Goal: Task Accomplishment & Management: Manage account settings

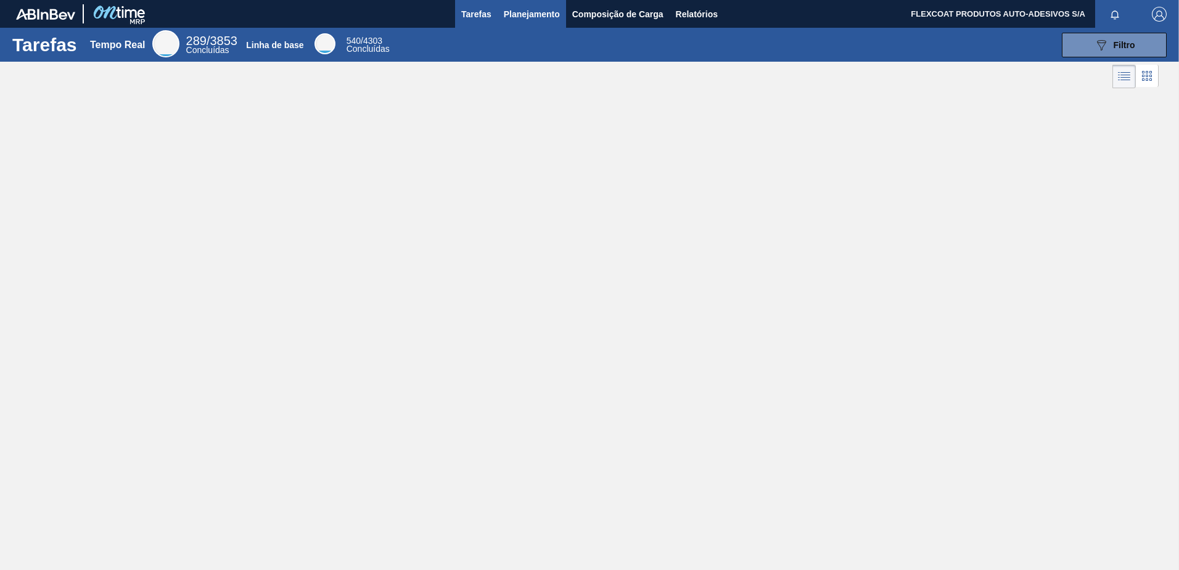
click at [512, 12] on span "Planejamento" at bounding box center [532, 14] width 56 height 15
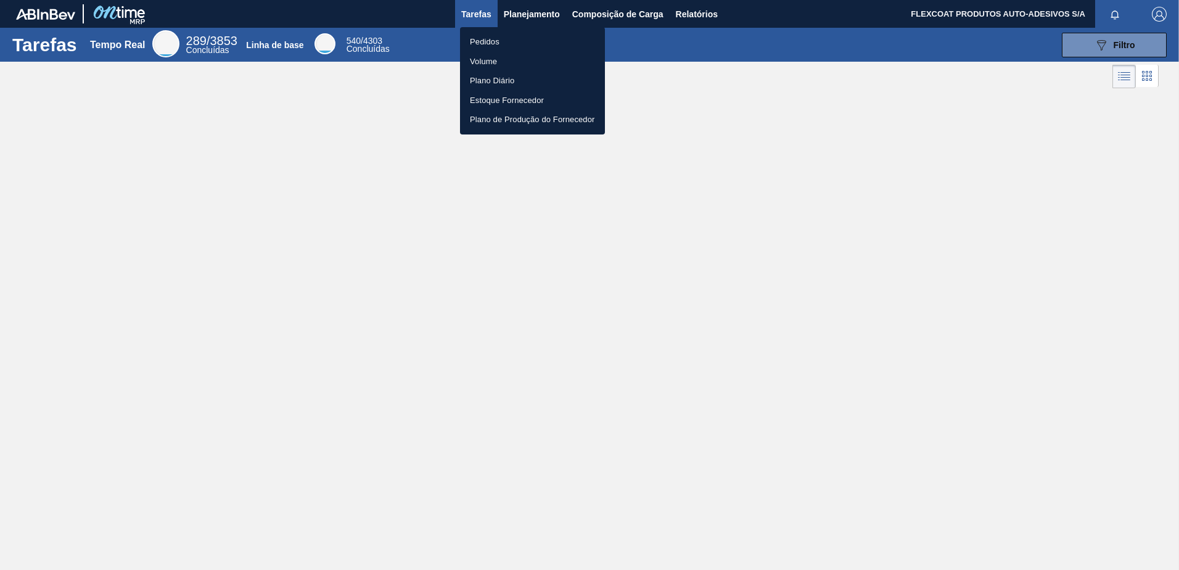
click at [525, 19] on div at bounding box center [589, 285] width 1179 height 570
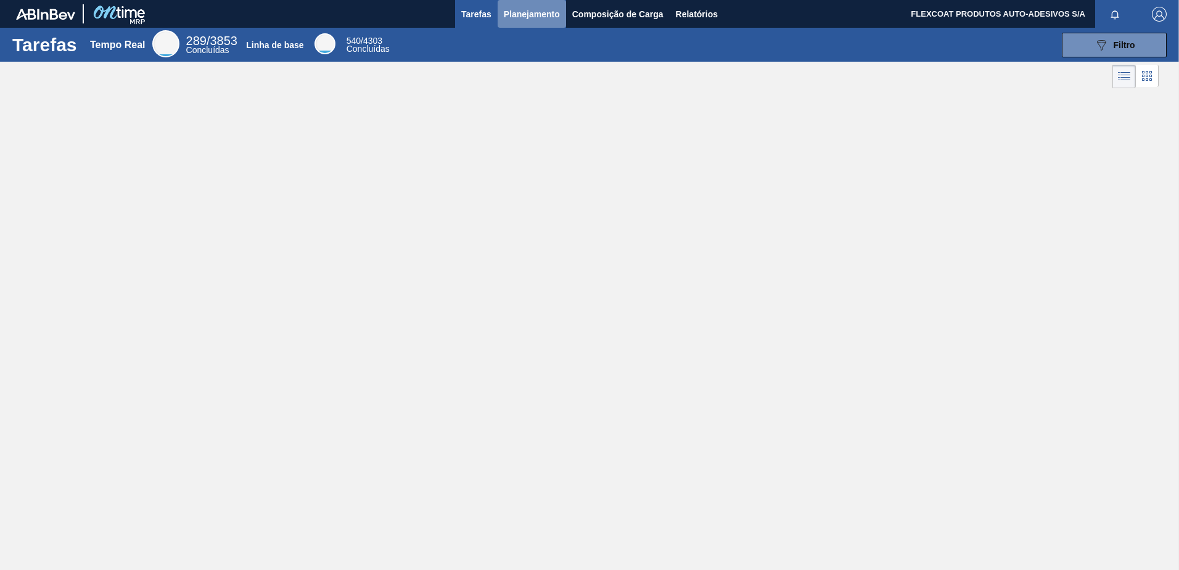
click at [515, 19] on span "Planejamento" at bounding box center [532, 14] width 56 height 15
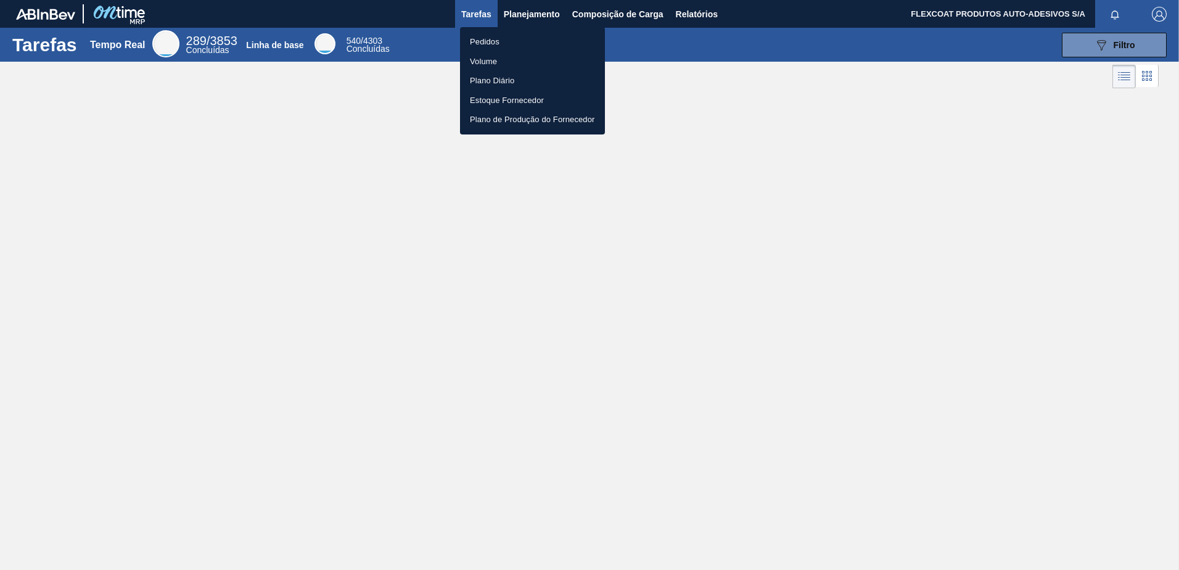
click at [485, 60] on li "Volume" at bounding box center [532, 62] width 145 height 20
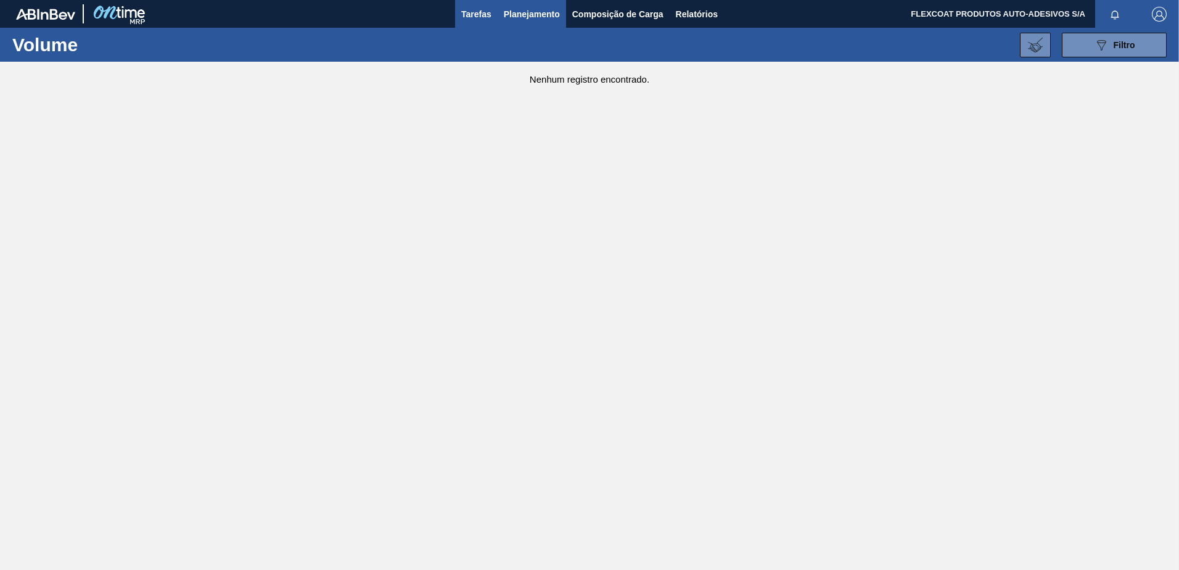
click at [466, 8] on span "Tarefas" at bounding box center [476, 14] width 30 height 15
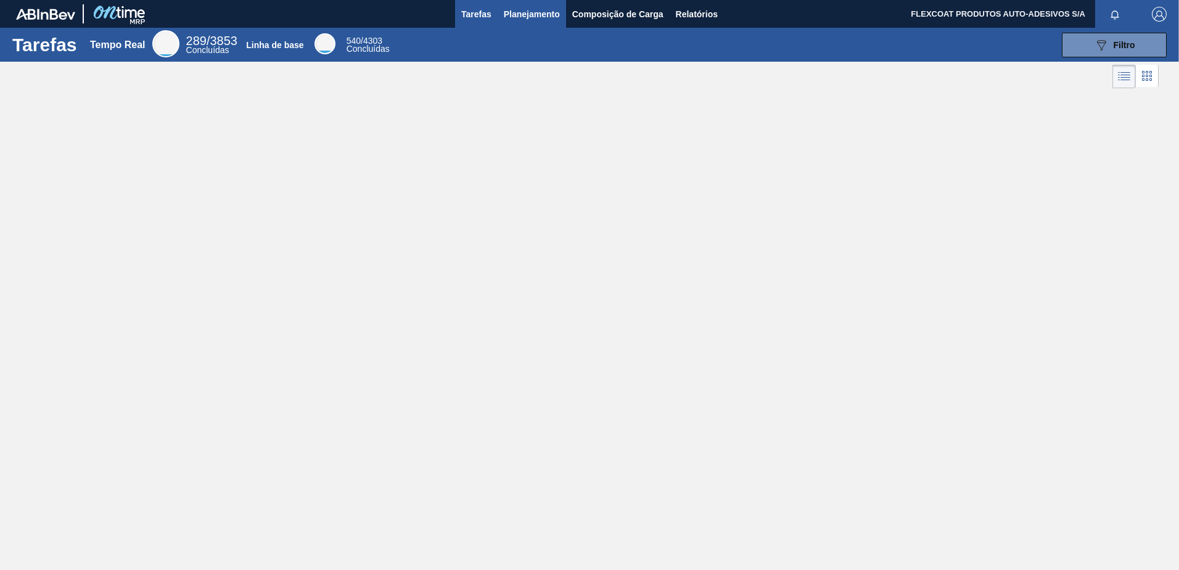
click at [530, 17] on span "Planejamento" at bounding box center [532, 14] width 56 height 15
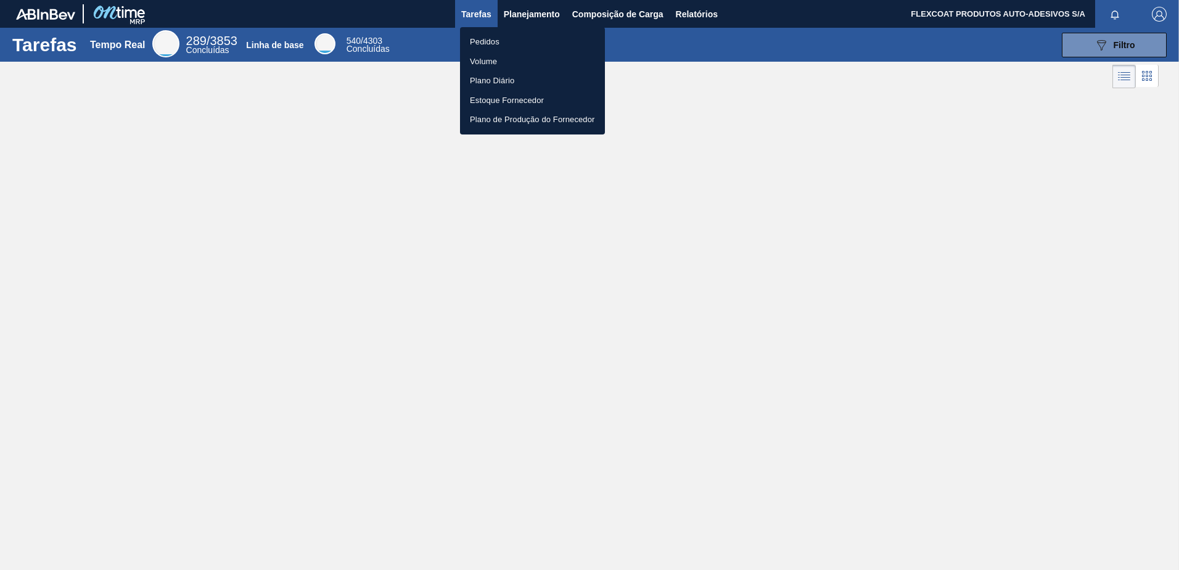
click at [490, 42] on li "Pedidos" at bounding box center [532, 42] width 145 height 20
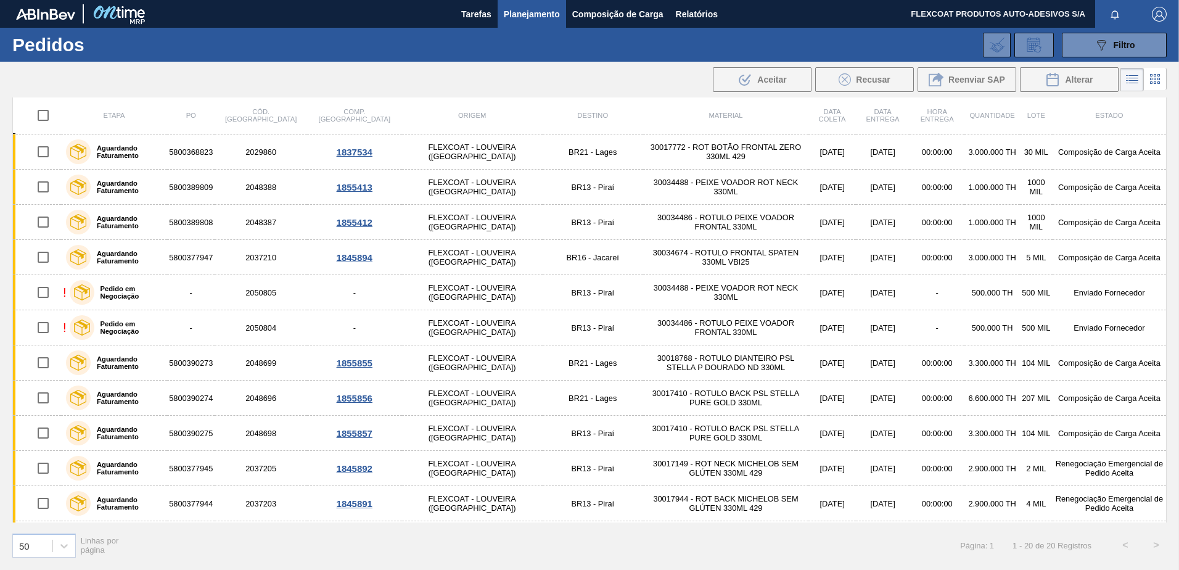
scroll to position [247, 0]
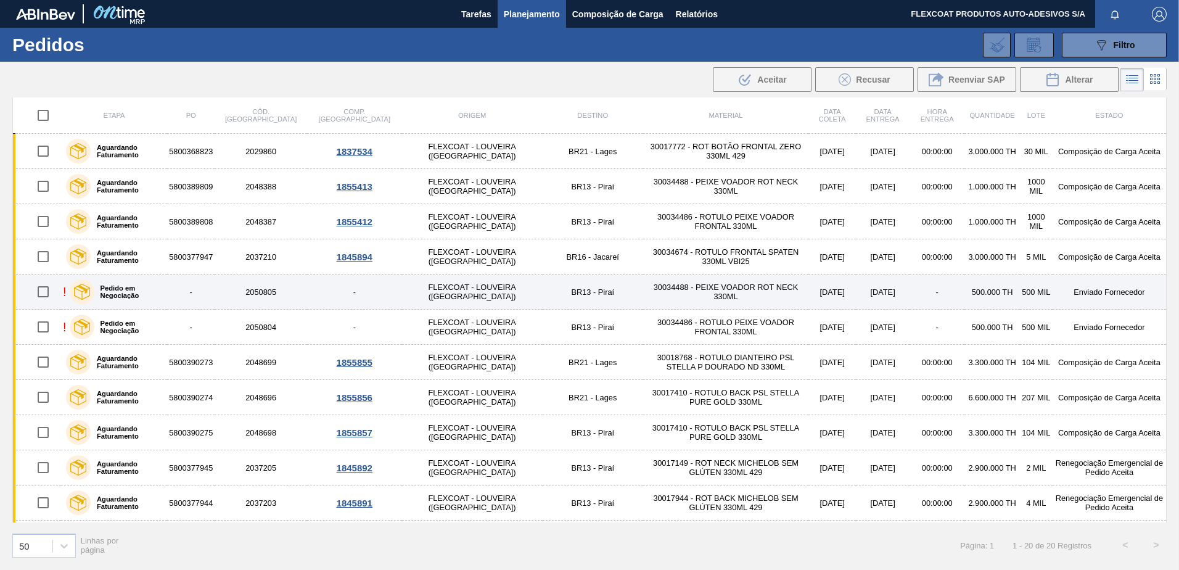
click at [107, 295] on label "Pedido em Negociação" at bounding box center [128, 291] width 68 height 15
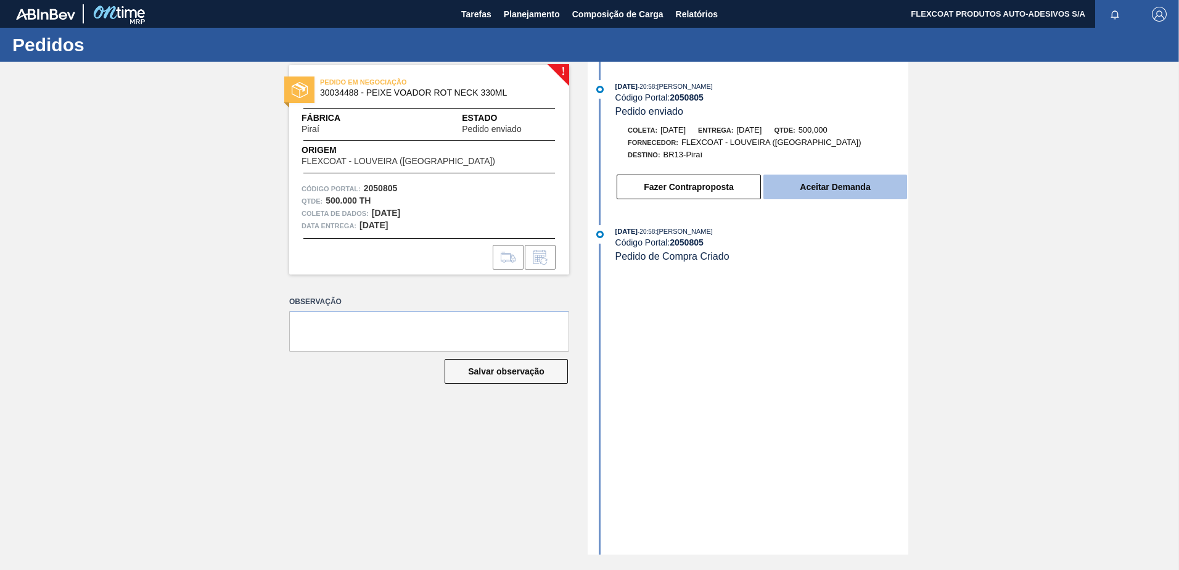
click at [806, 190] on button "Aceitar Demanda" at bounding box center [835, 186] width 144 height 25
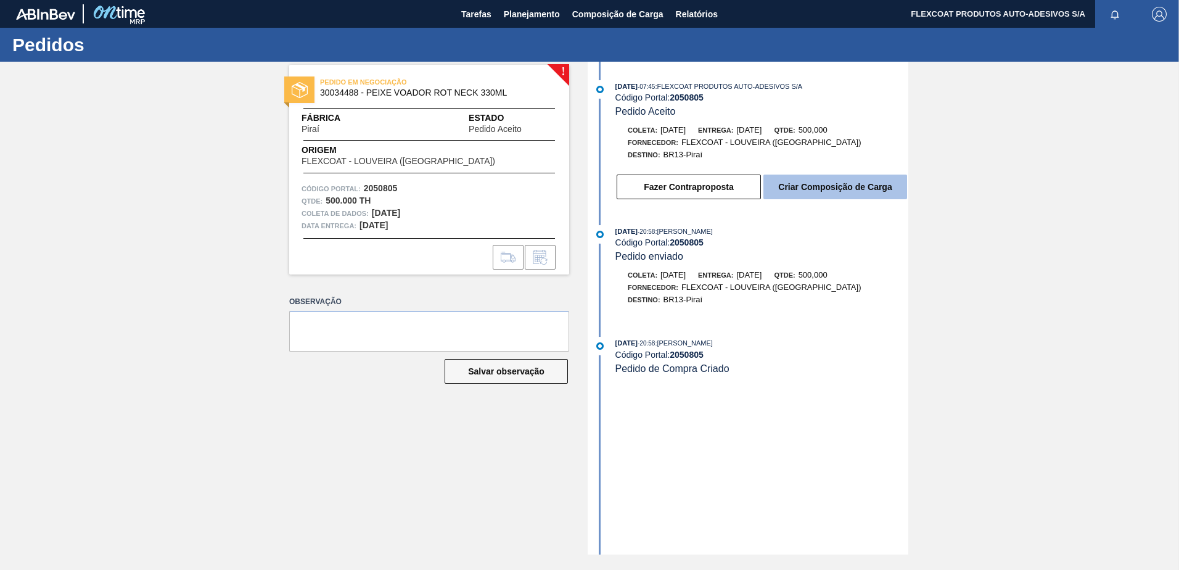
click at [849, 192] on button "Criar Composição de Carga" at bounding box center [835, 186] width 144 height 25
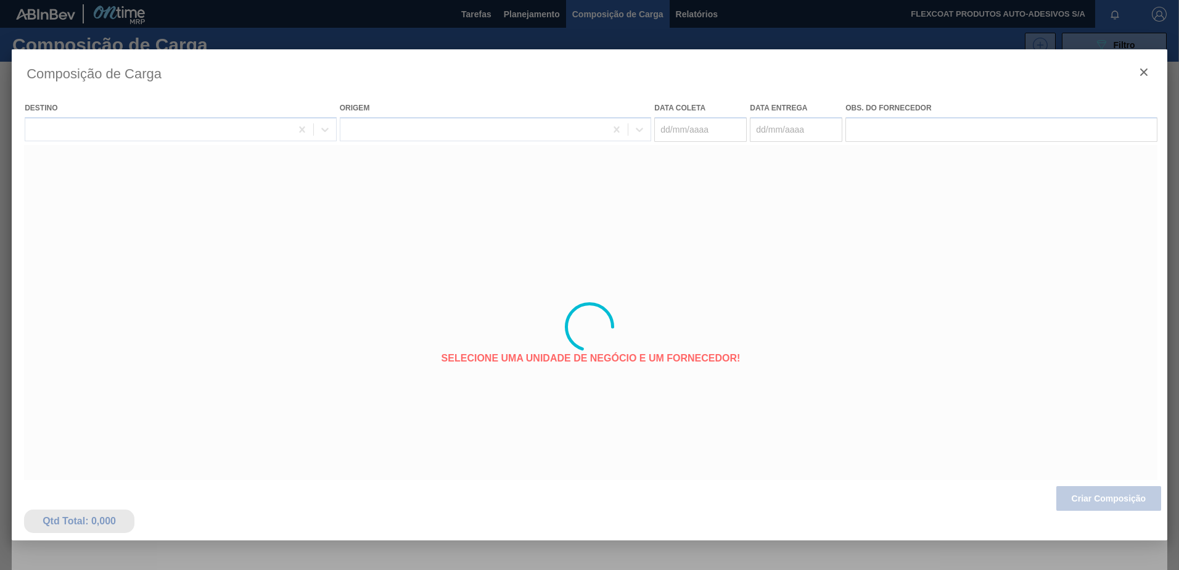
type coleta "03/11/2025"
type Entrega "[DATE]"
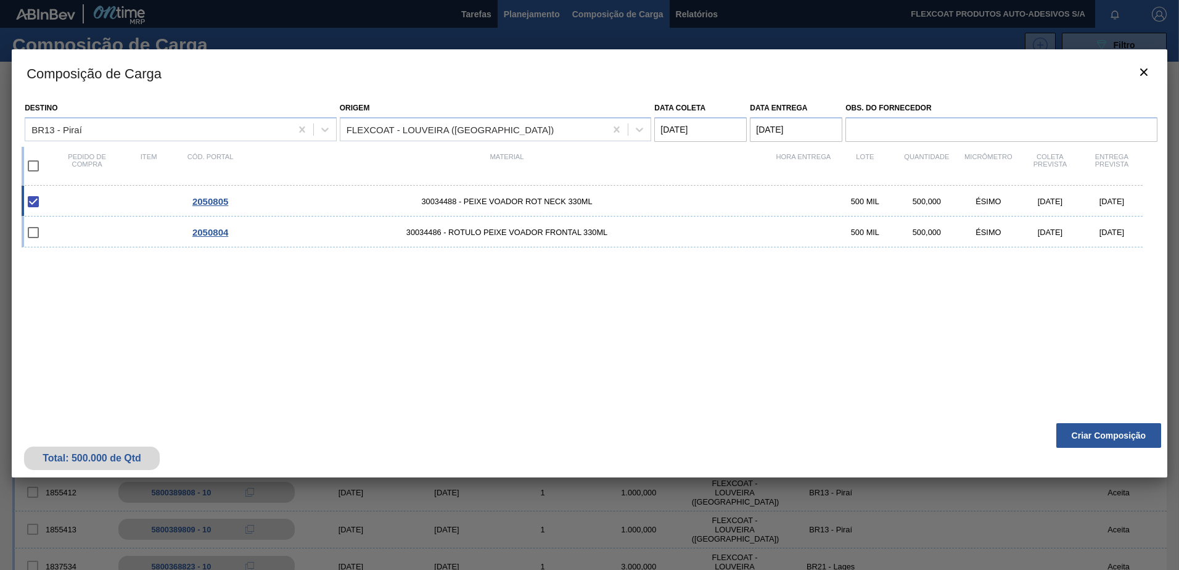
click at [511, 13] on div at bounding box center [589, 285] width 1179 height 570
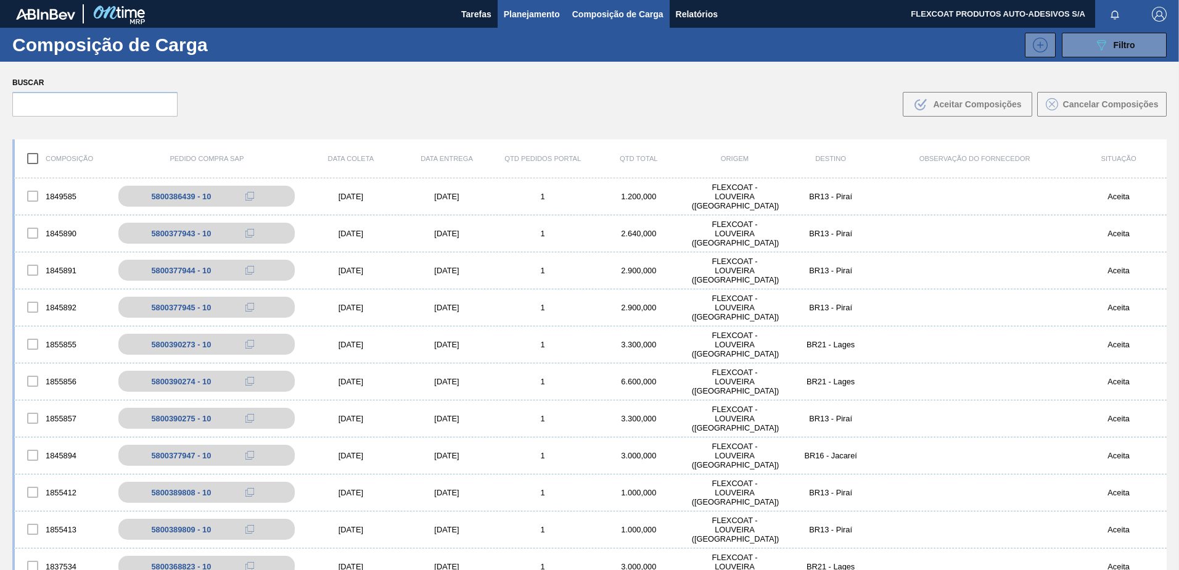
click at [513, 14] on span "Planejamento" at bounding box center [532, 14] width 56 height 15
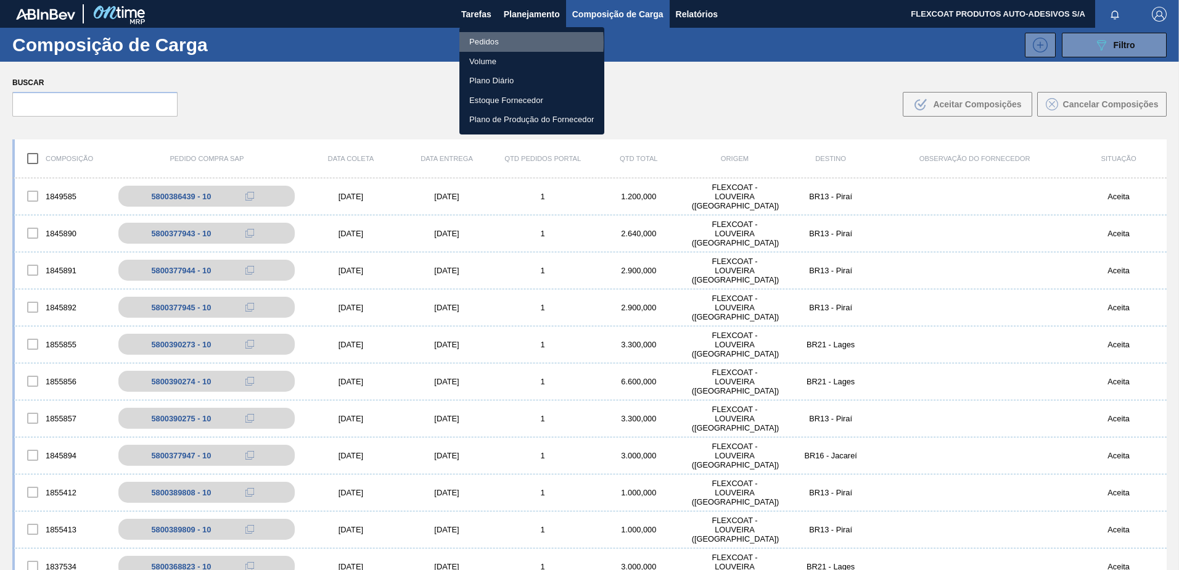
click at [481, 43] on li "Pedidos" at bounding box center [531, 42] width 145 height 20
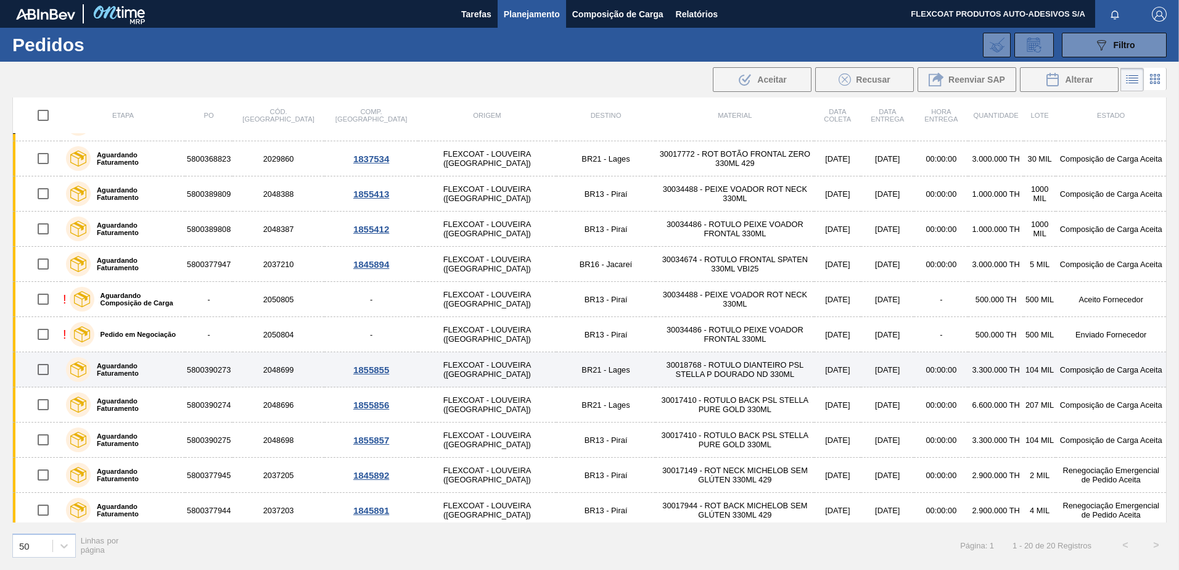
scroll to position [247, 0]
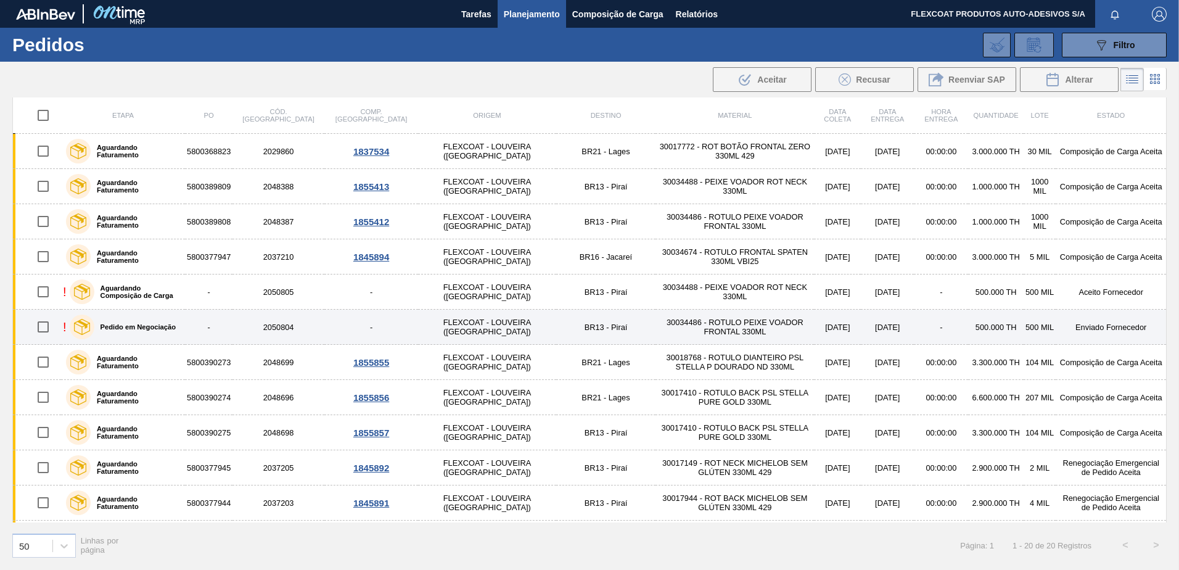
click at [128, 328] on label "Pedido em Negociação" at bounding box center [134, 326] width 81 height 7
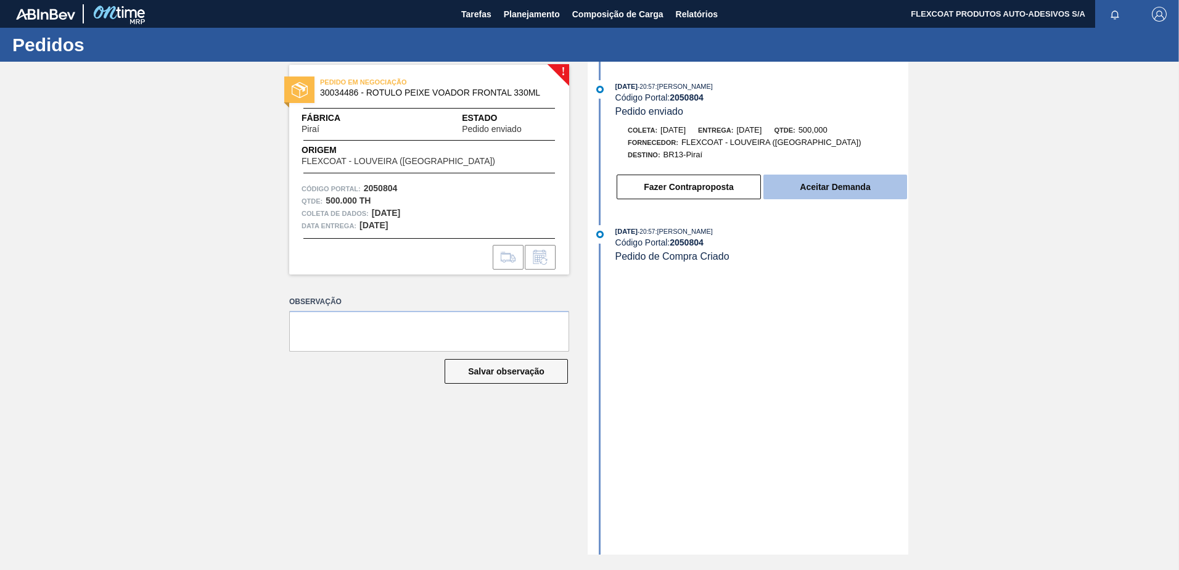
click at [836, 184] on button "Aceitar Demanda" at bounding box center [835, 186] width 144 height 25
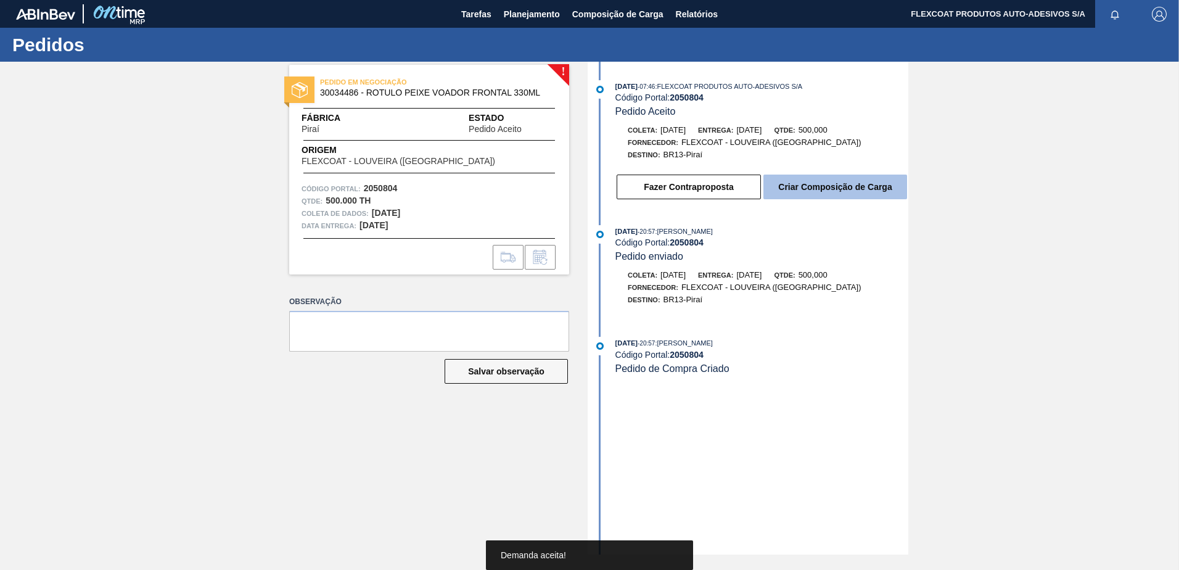
click at [832, 184] on button "Criar Composição de Carga" at bounding box center [835, 186] width 144 height 25
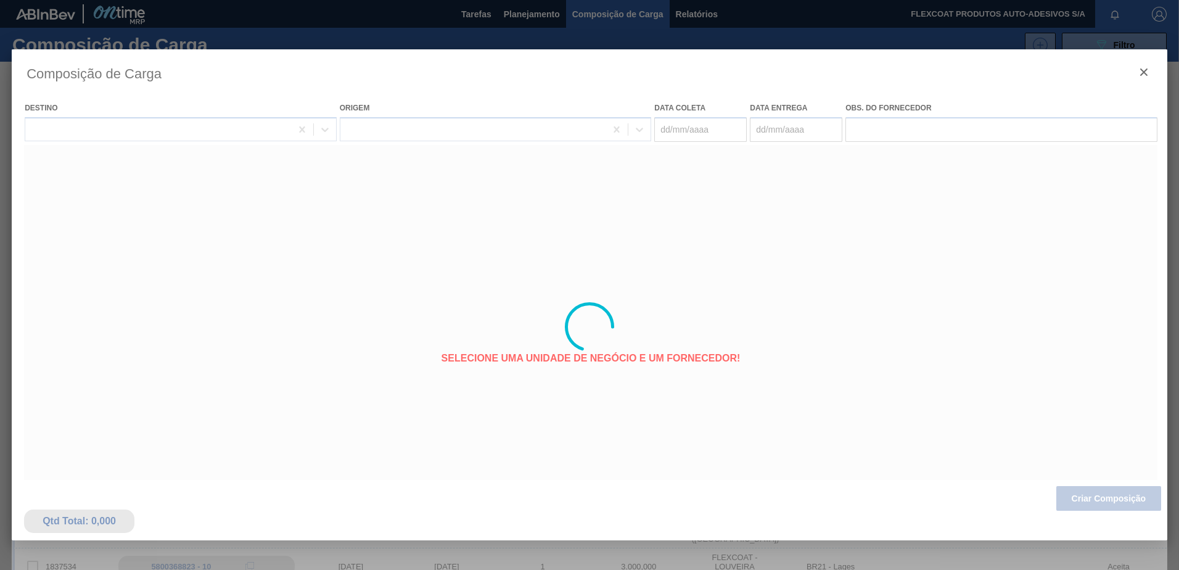
type coleta "03/11/2025"
type Entrega "[DATE]"
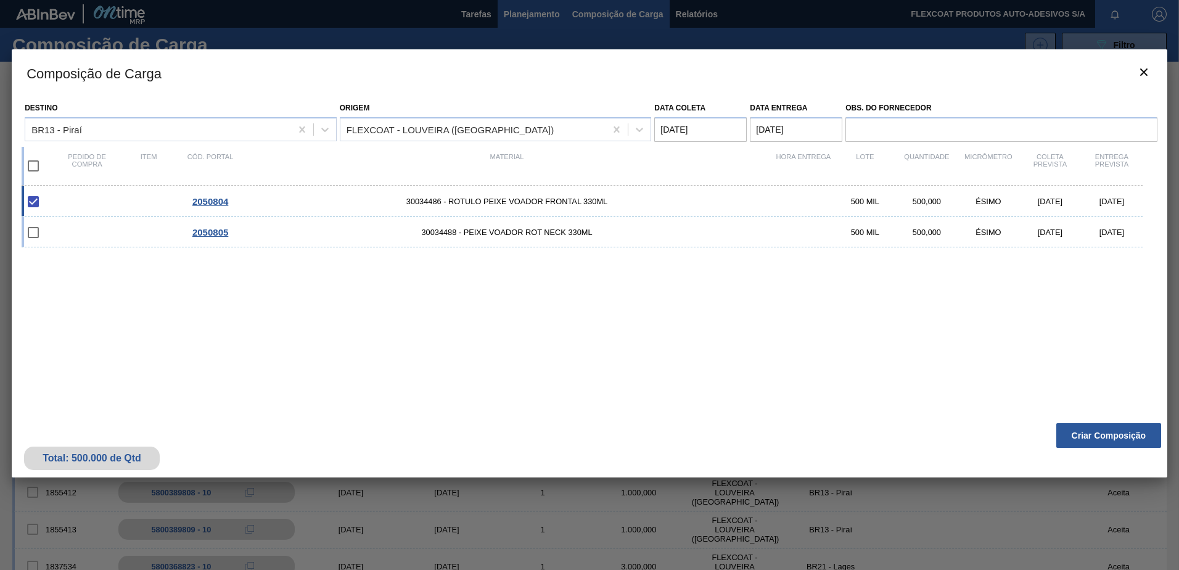
click at [524, 20] on div at bounding box center [589, 285] width 1179 height 570
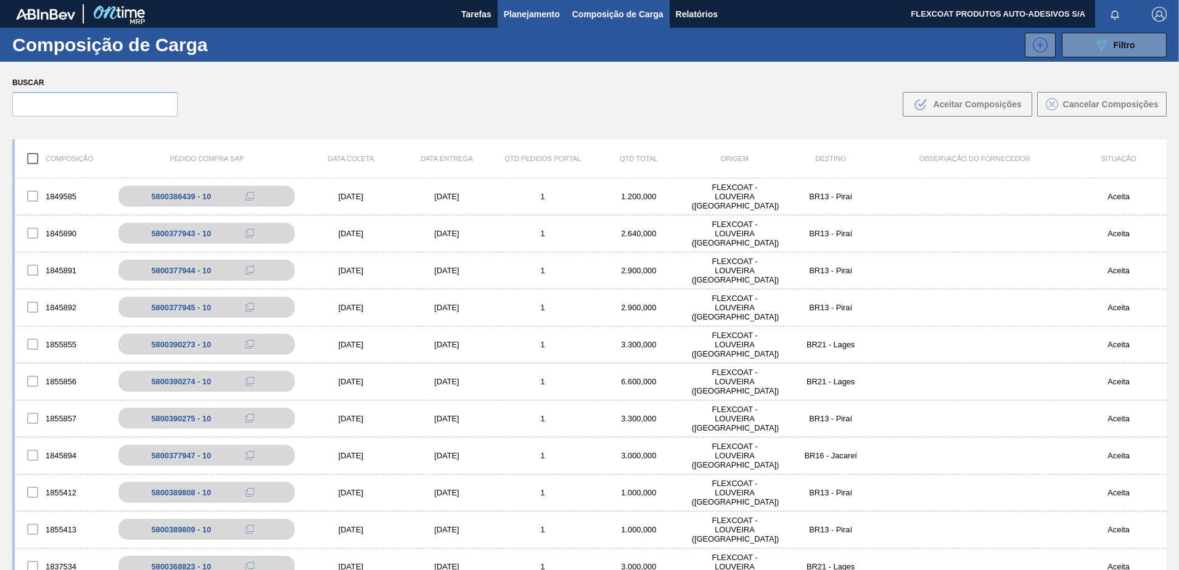
click at [520, 17] on span "Planejamento" at bounding box center [532, 14] width 56 height 15
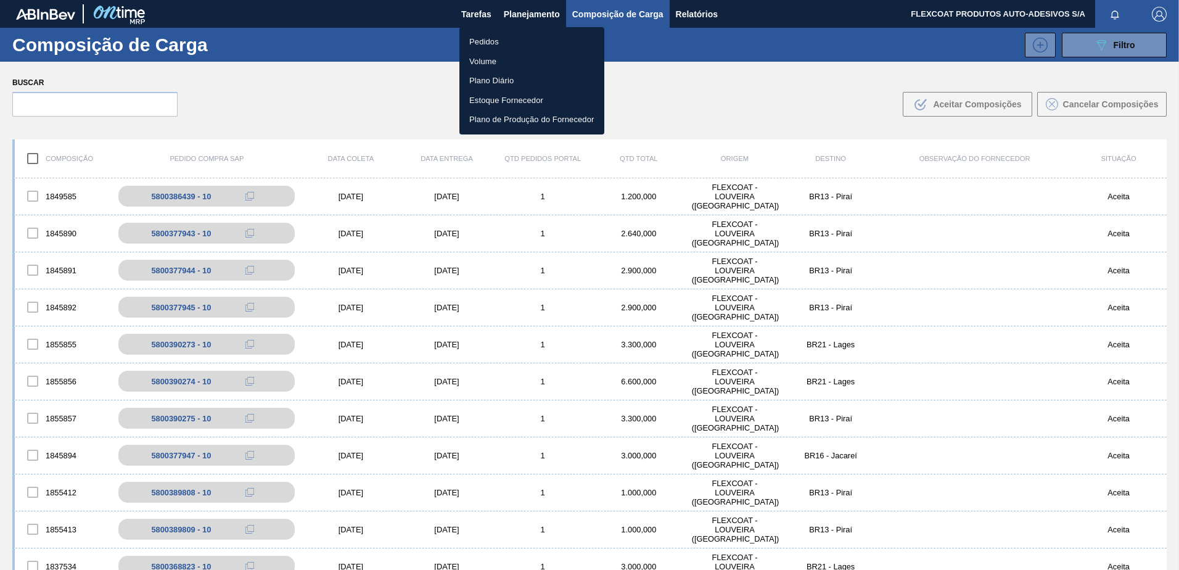
click at [493, 42] on li "Pedidos" at bounding box center [531, 42] width 145 height 20
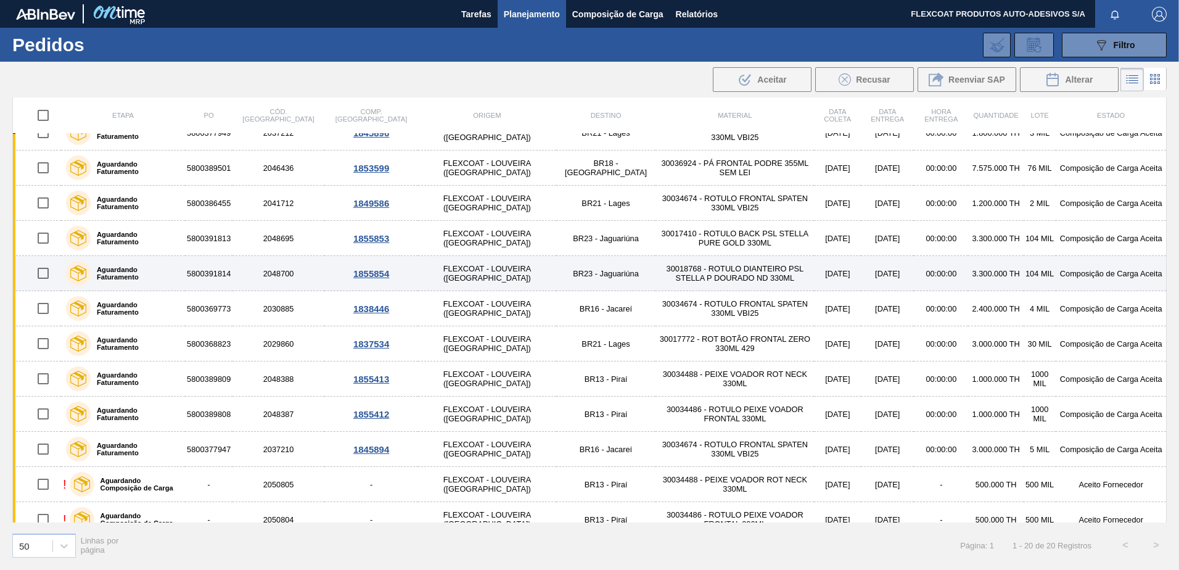
scroll to position [247, 0]
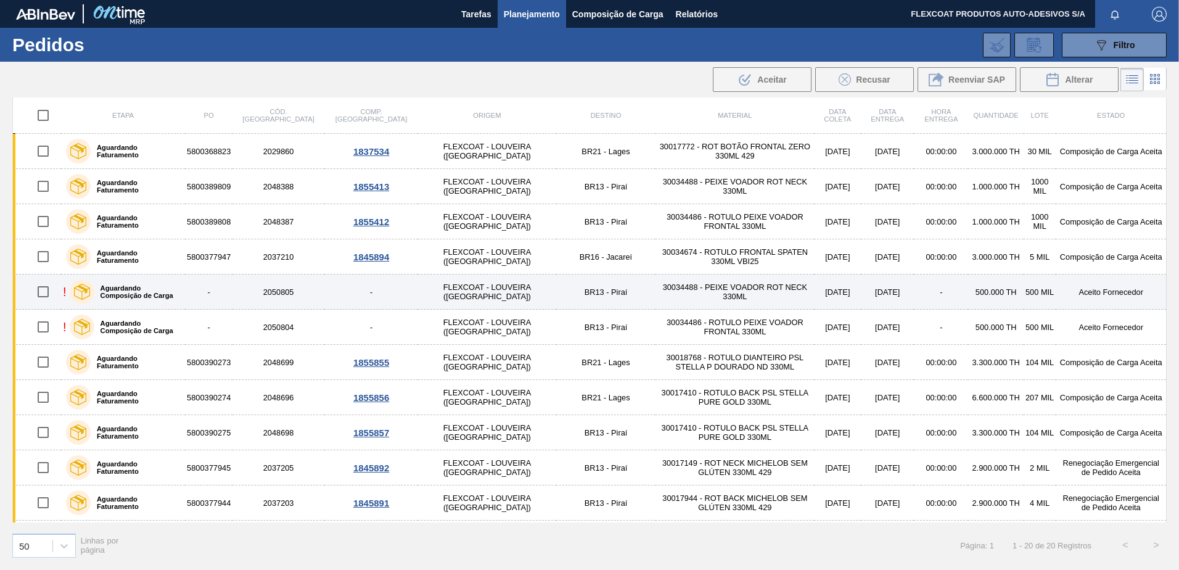
click at [120, 282] on div "Aguardando Composição de Carga" at bounding box center [125, 291] width 117 height 31
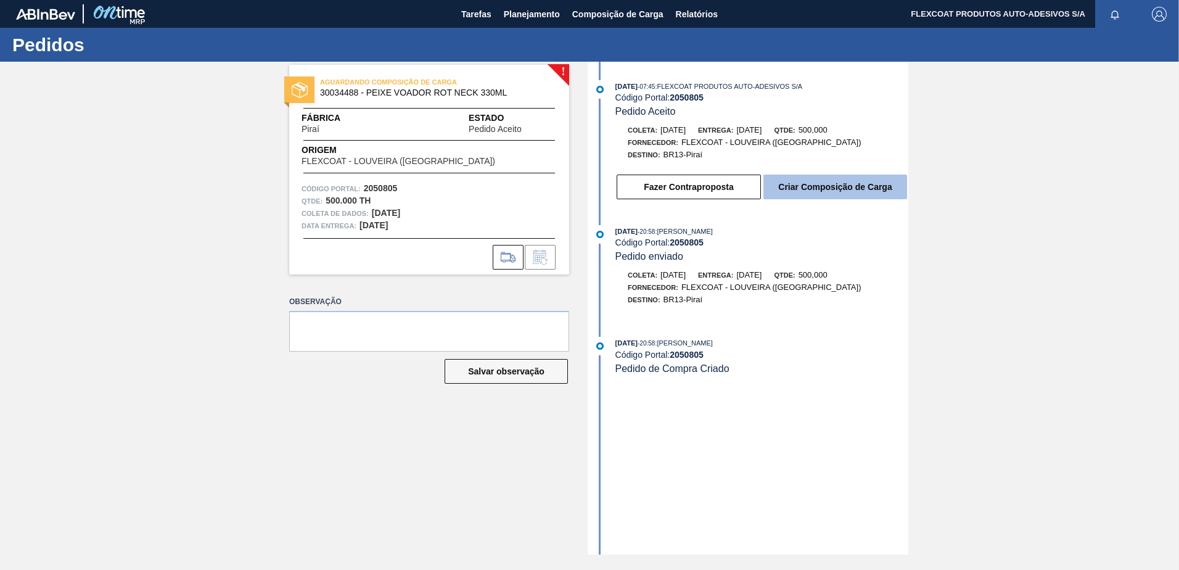
click at [810, 189] on button "Criar Composição de Carga" at bounding box center [835, 186] width 144 height 25
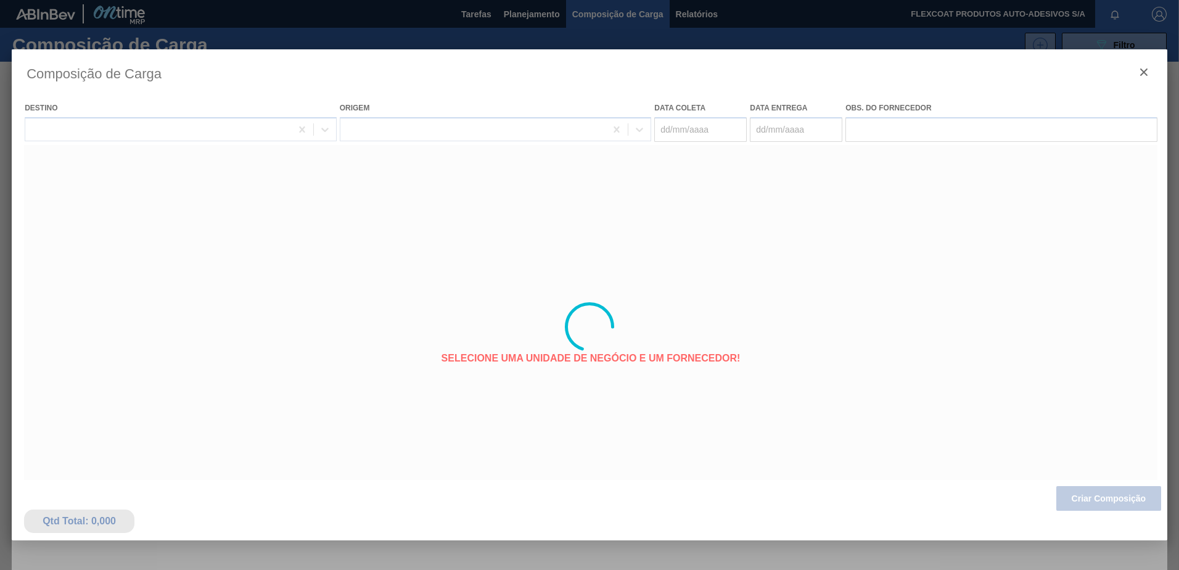
type coleta "03/11/2025"
type Entrega "[DATE]"
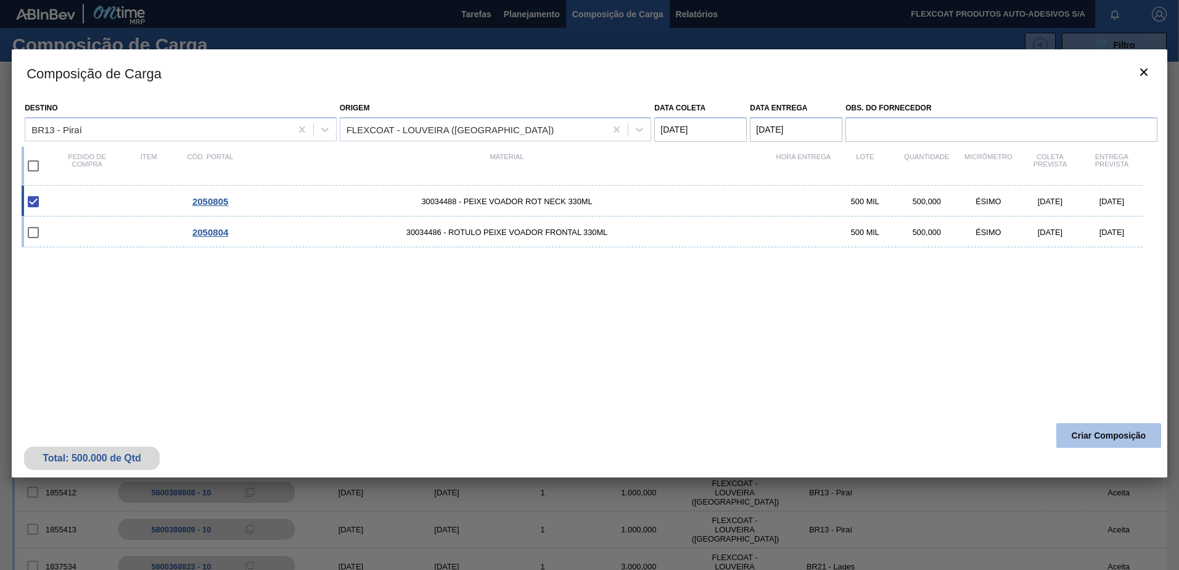
click at [1101, 440] on button "Criar Composição" at bounding box center [1108, 435] width 105 height 25
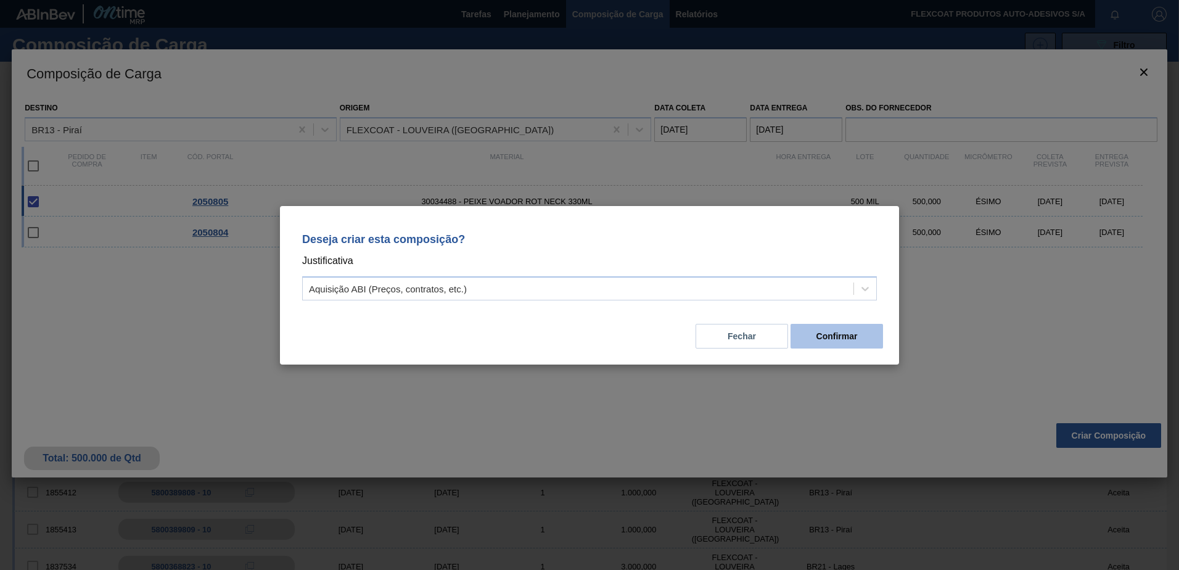
click at [835, 335] on button "Confirmar" at bounding box center [836, 336] width 92 height 25
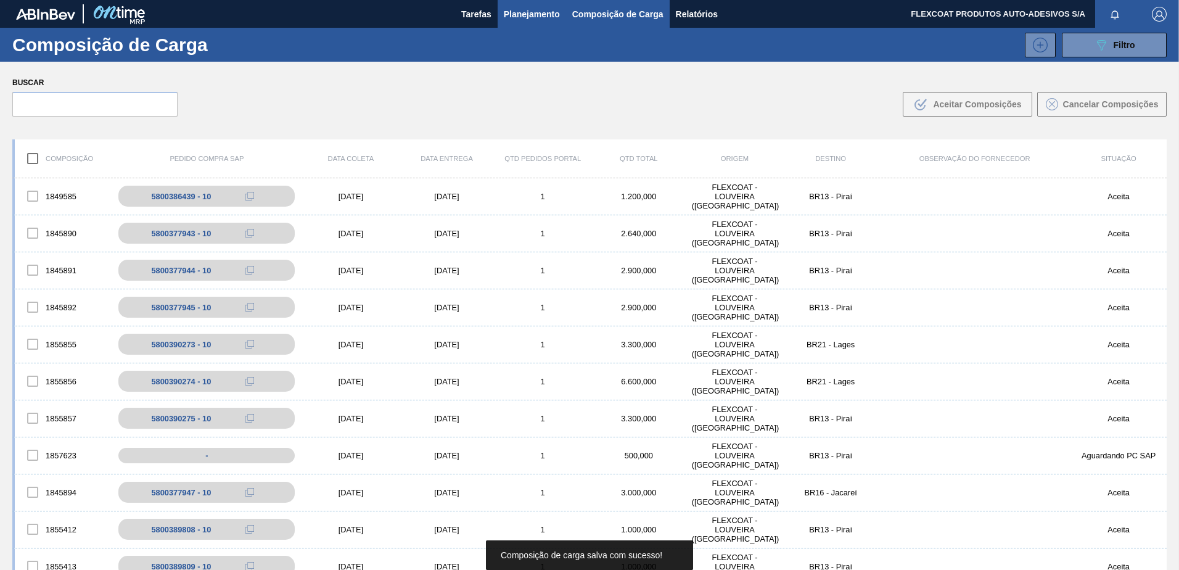
click at [521, 13] on span "Planejamento" at bounding box center [532, 14] width 56 height 15
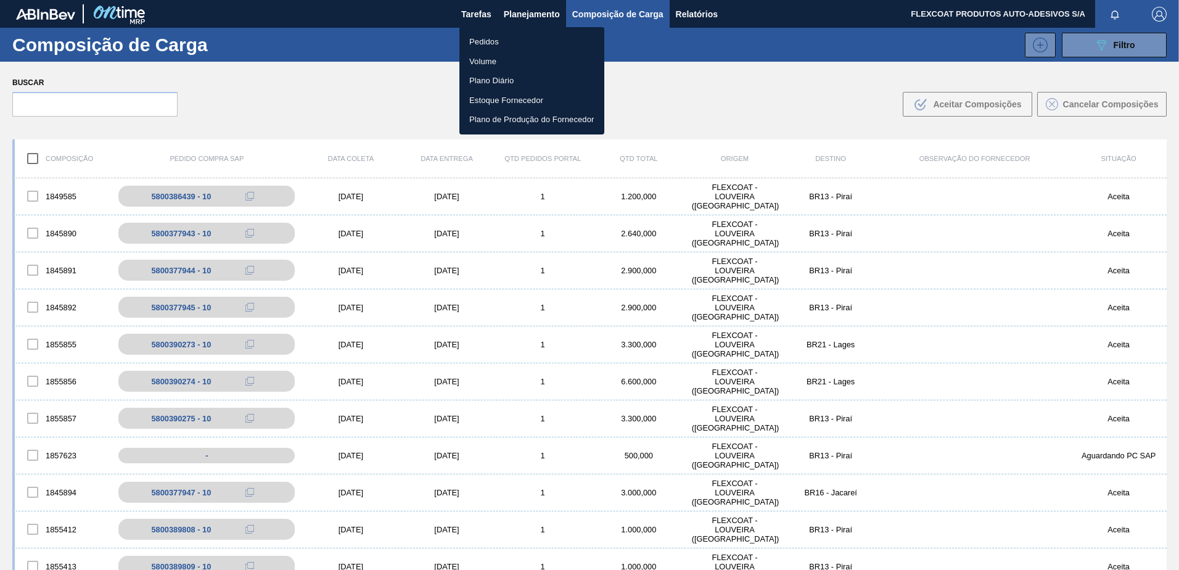
click at [482, 41] on li "Pedidos" at bounding box center [531, 42] width 145 height 20
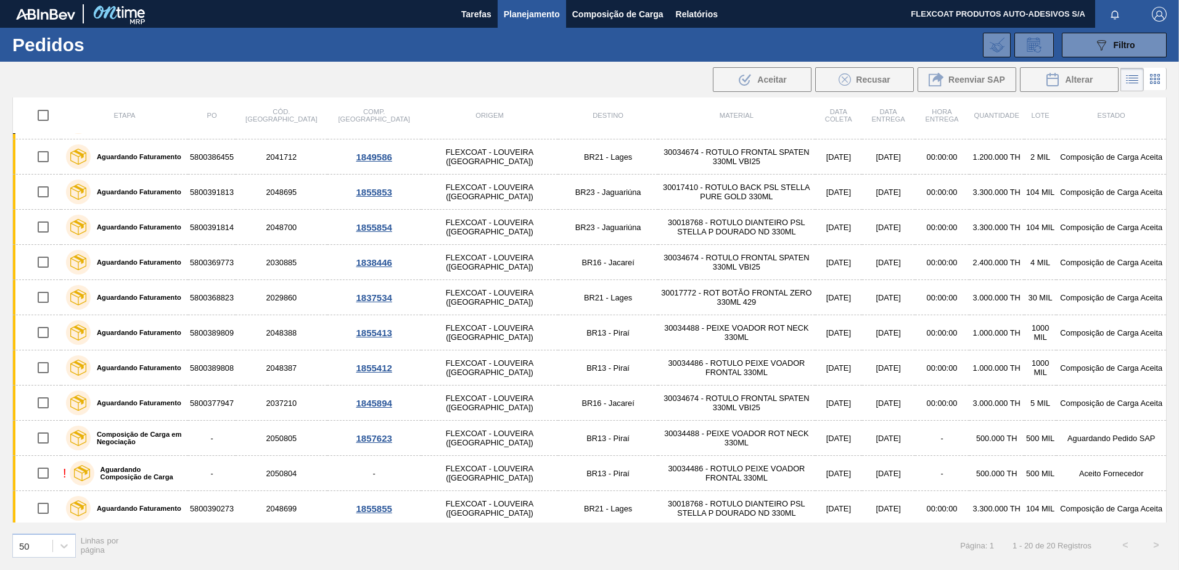
scroll to position [247, 0]
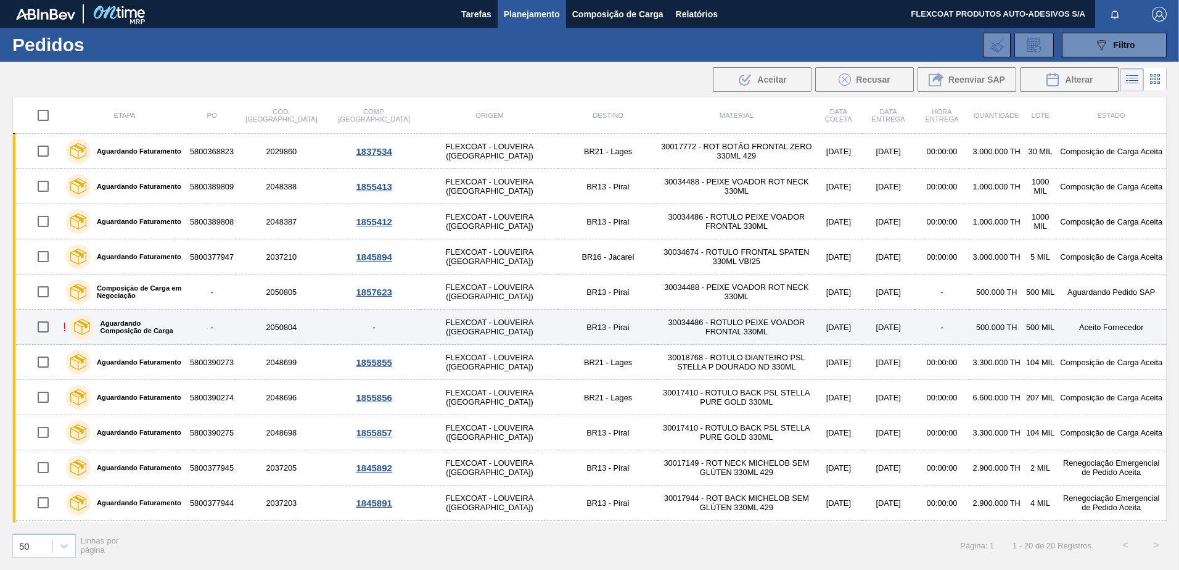
click at [116, 322] on label "Aguardando Composição de Carga" at bounding box center [138, 326] width 89 height 15
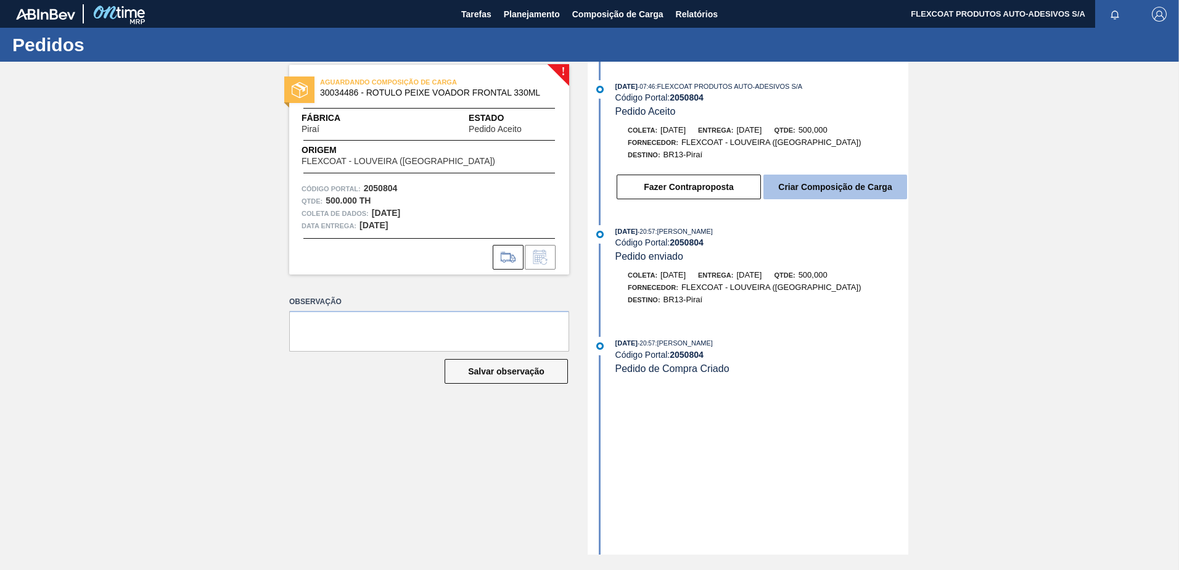
click at [832, 181] on button "Criar Composição de Carga" at bounding box center [835, 186] width 144 height 25
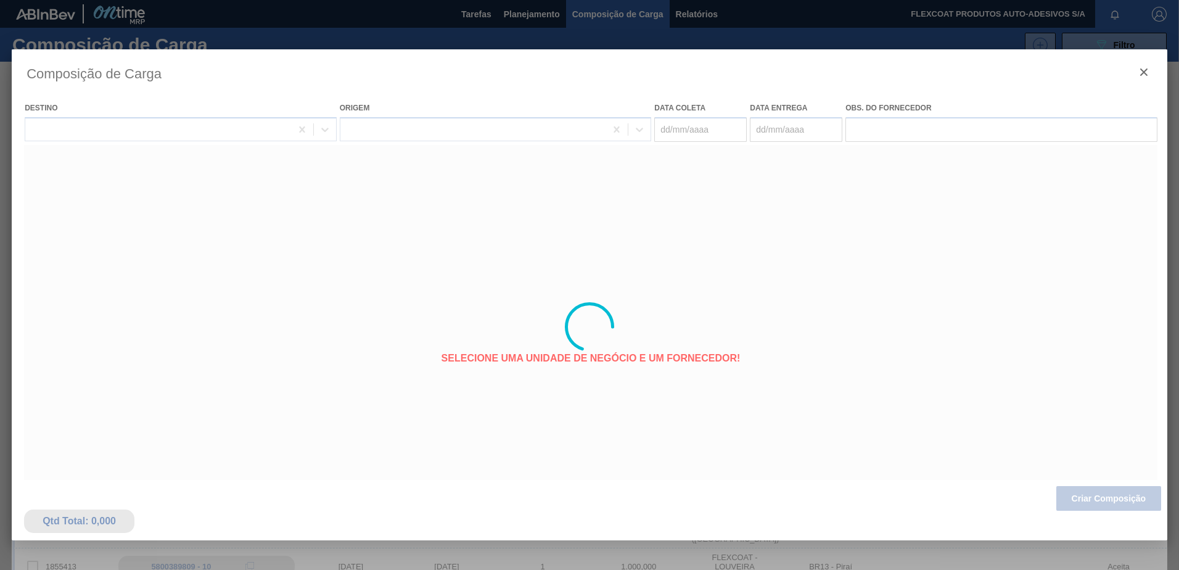
type coleta "03/11/2025"
type Entrega "[DATE]"
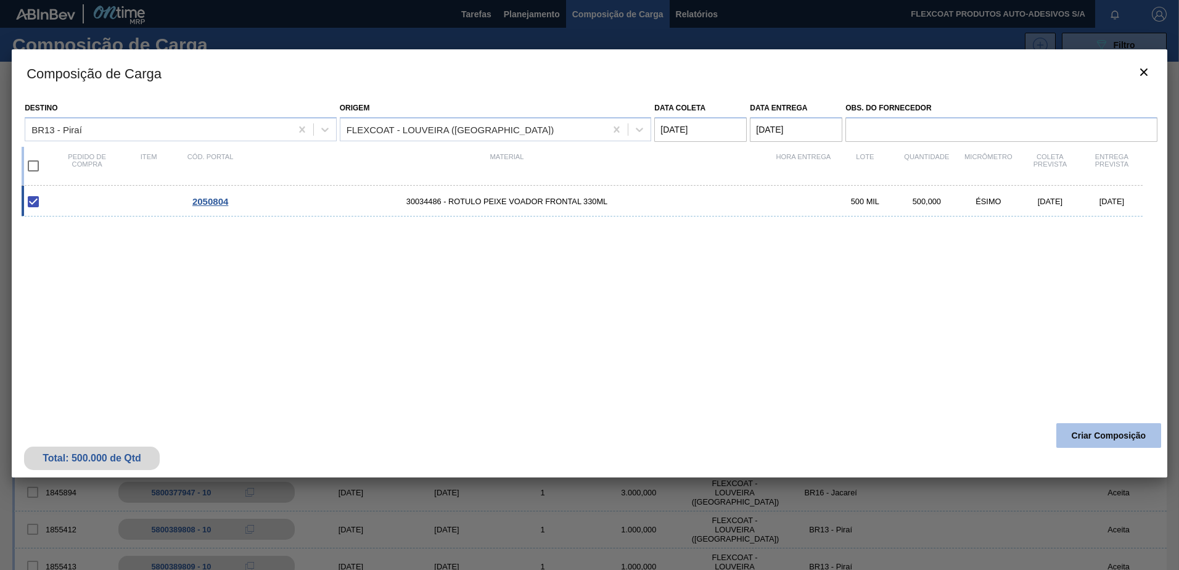
click at [1115, 431] on button "Criar Composição" at bounding box center [1108, 435] width 105 height 25
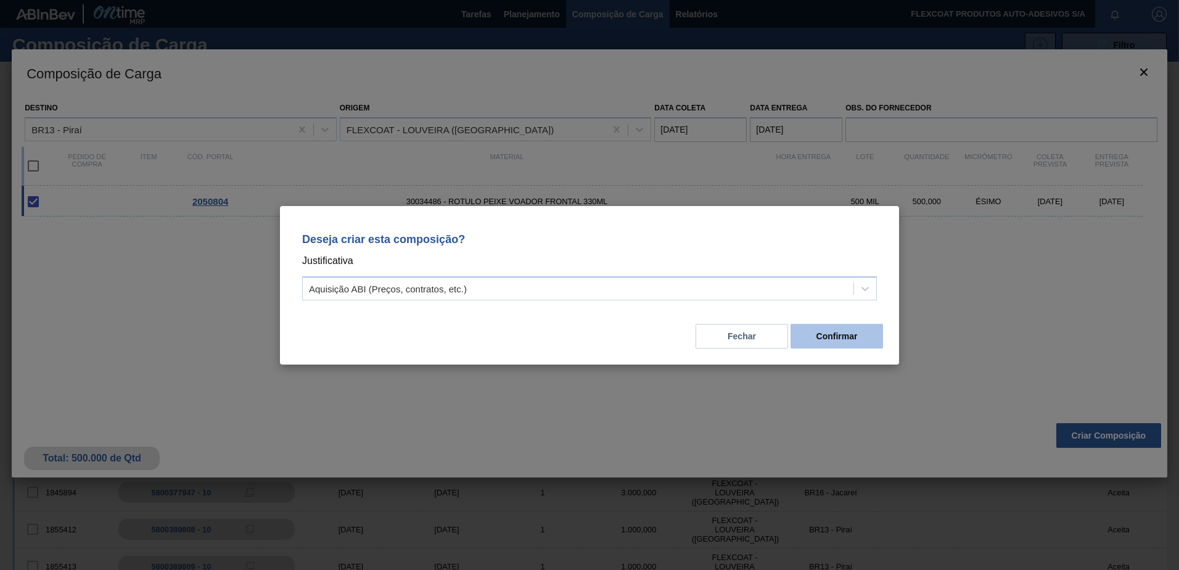
click at [832, 337] on button "Confirmar" at bounding box center [836, 336] width 92 height 25
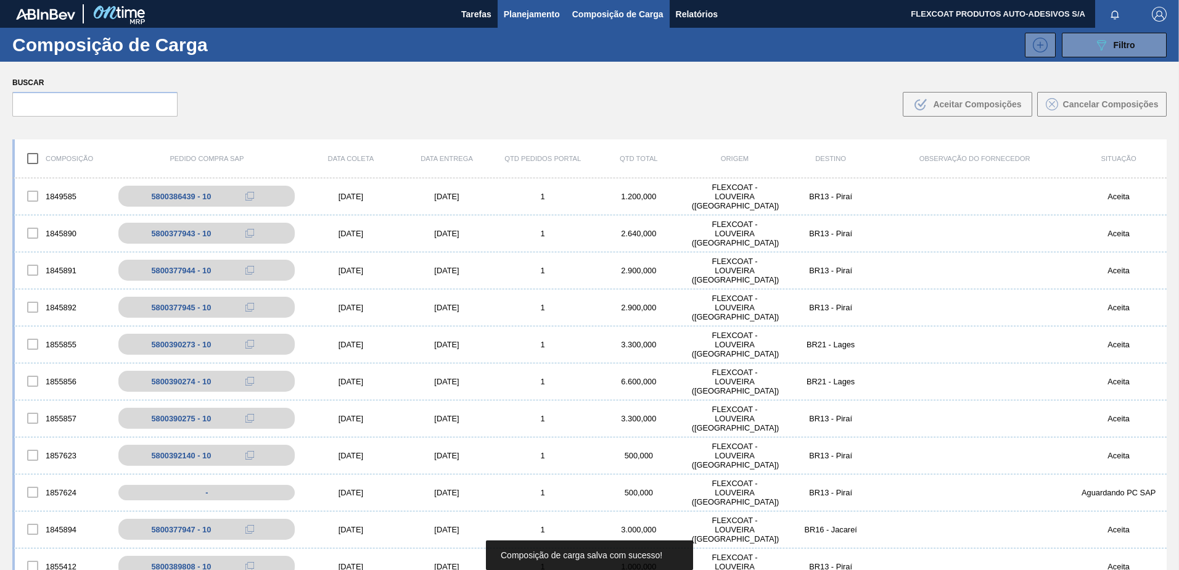
click at [536, 17] on span "Planejamento" at bounding box center [532, 14] width 56 height 15
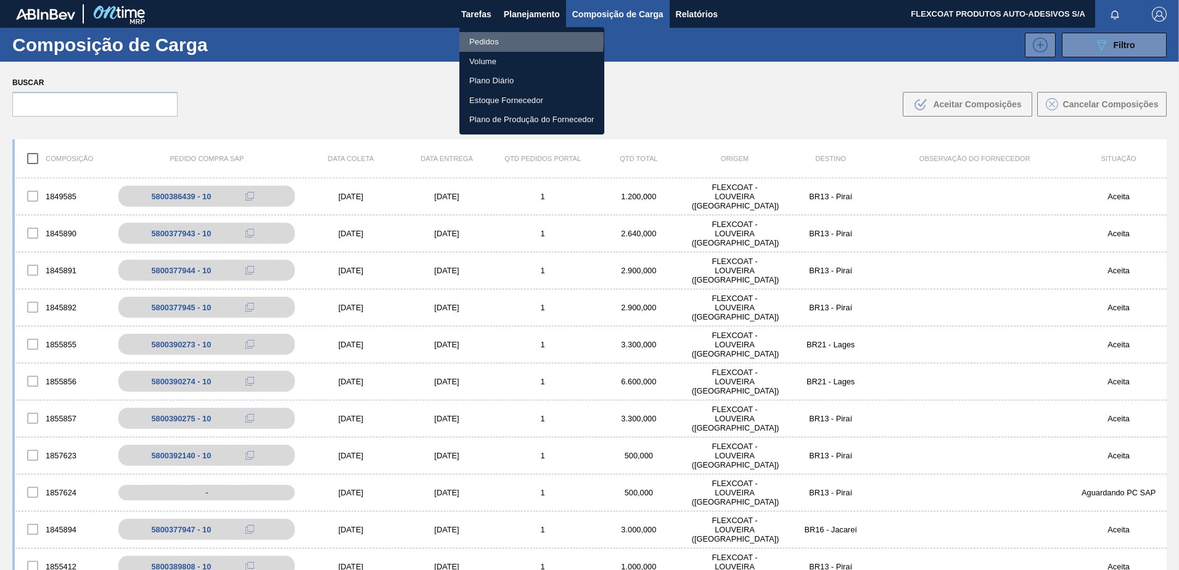
click at [474, 39] on li "Pedidos" at bounding box center [531, 42] width 145 height 20
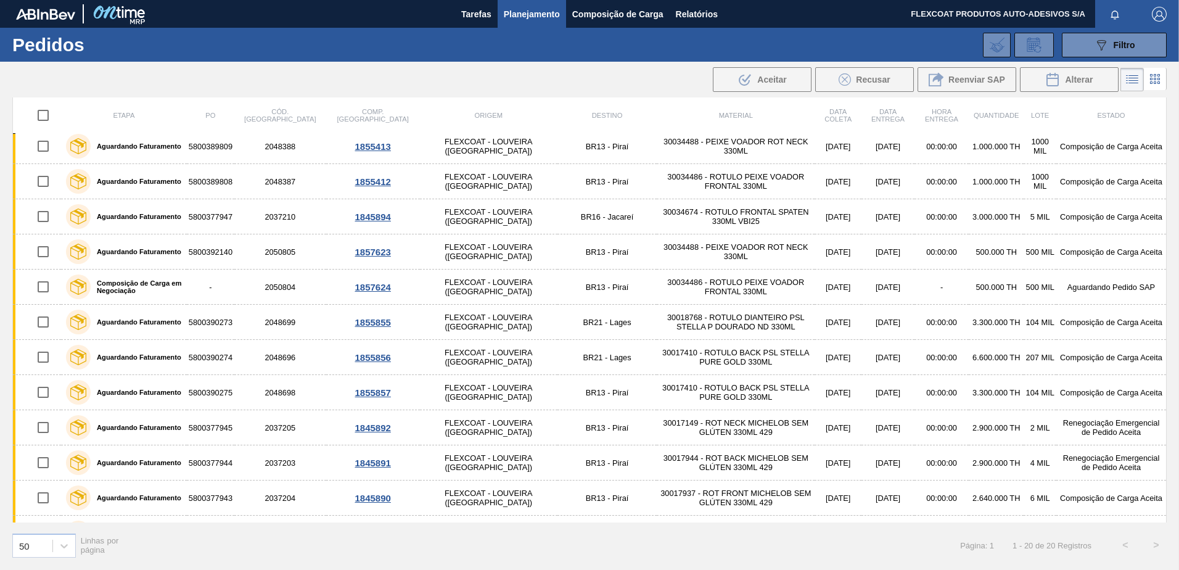
scroll to position [308, 0]
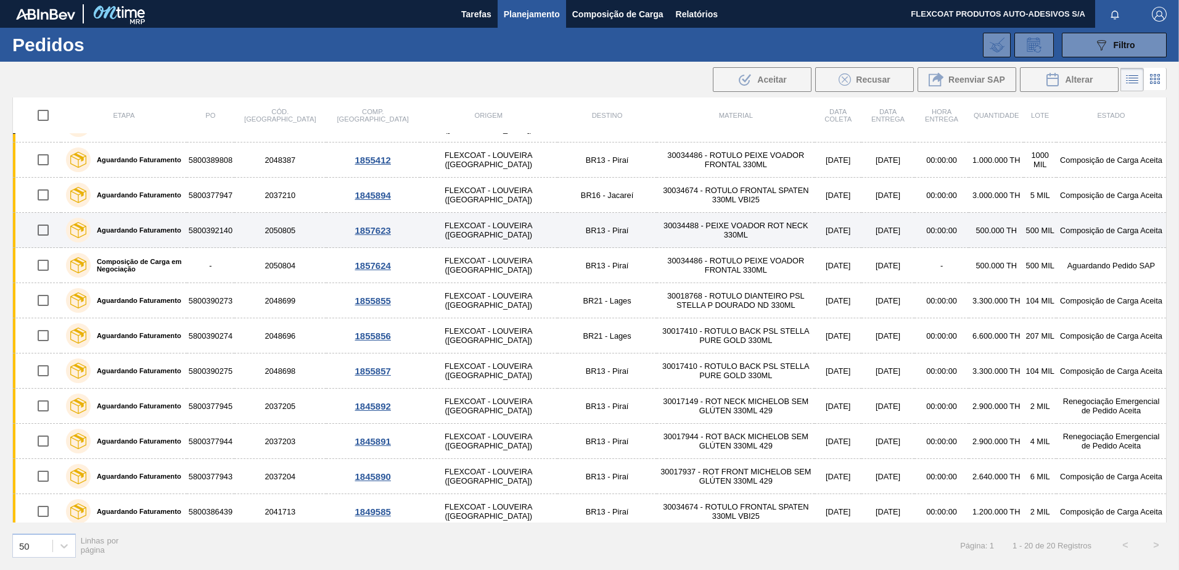
click at [134, 227] on label "Aguardando Faturamento" at bounding box center [136, 229] width 91 height 7
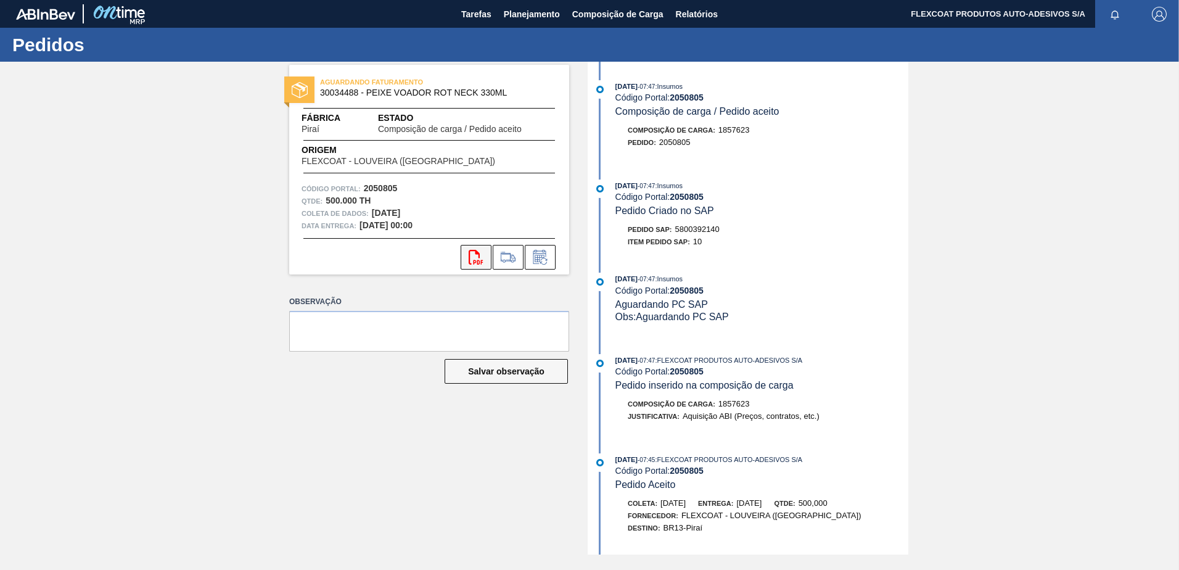
click at [470, 259] on icon at bounding box center [476, 257] width 14 height 15
click at [507, 8] on span "Planejamento" at bounding box center [532, 14] width 56 height 15
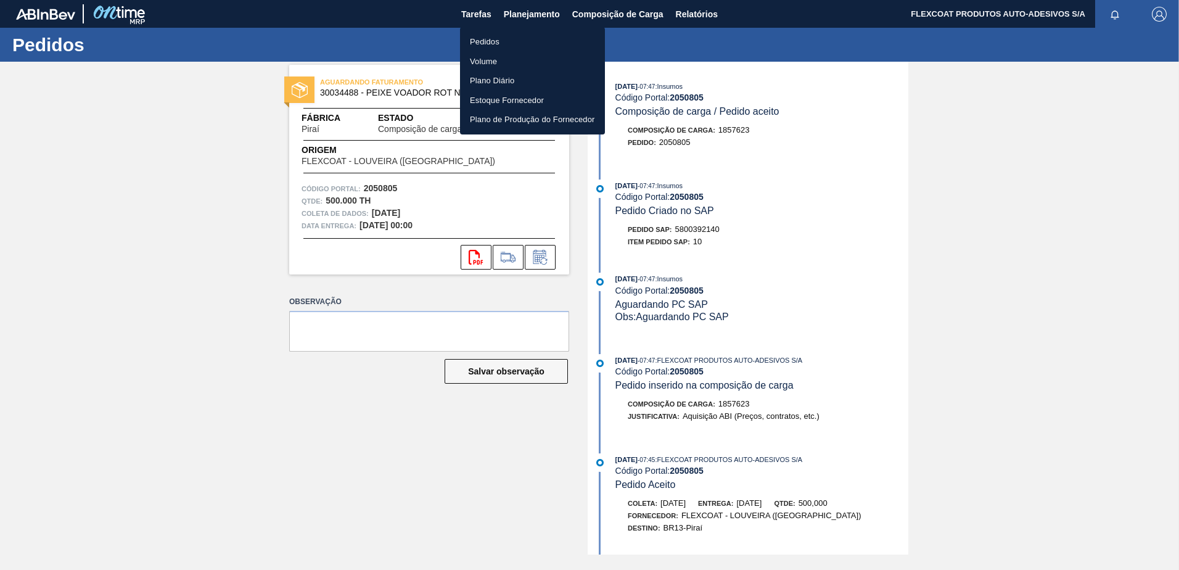
click at [480, 39] on li "Pedidos" at bounding box center [532, 42] width 145 height 20
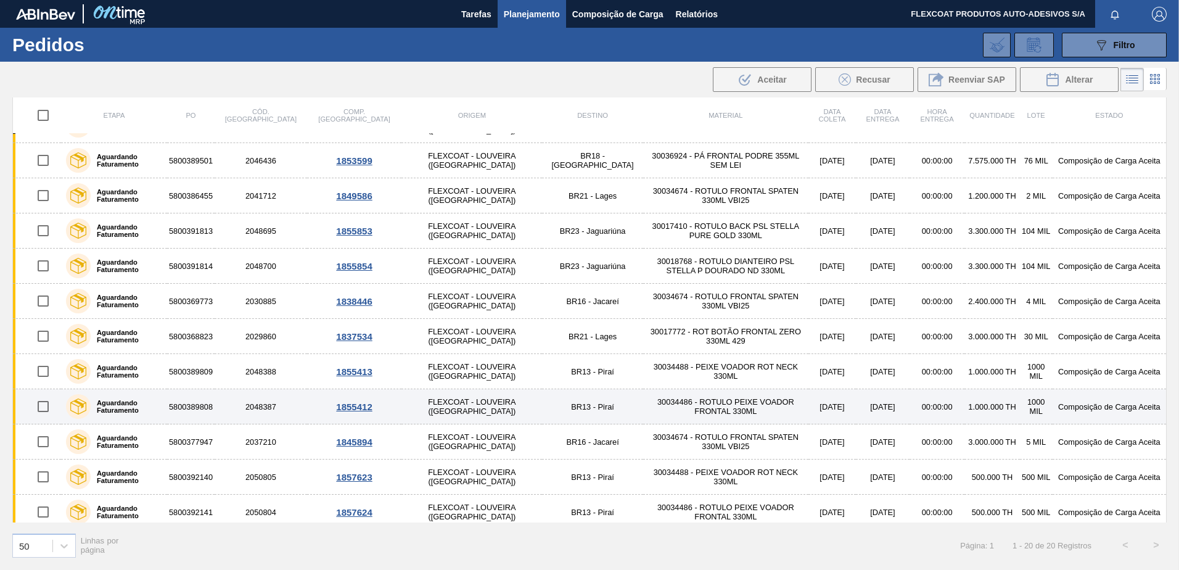
scroll to position [123, 0]
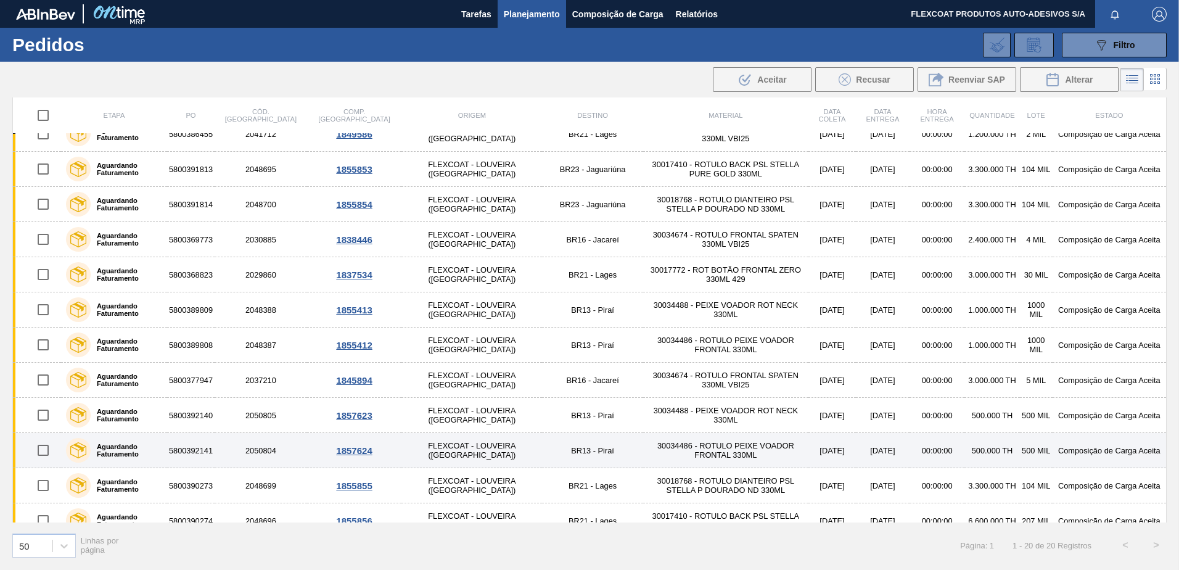
click at [114, 449] on label "Aguardando Faturamento" at bounding box center [127, 450] width 72 height 15
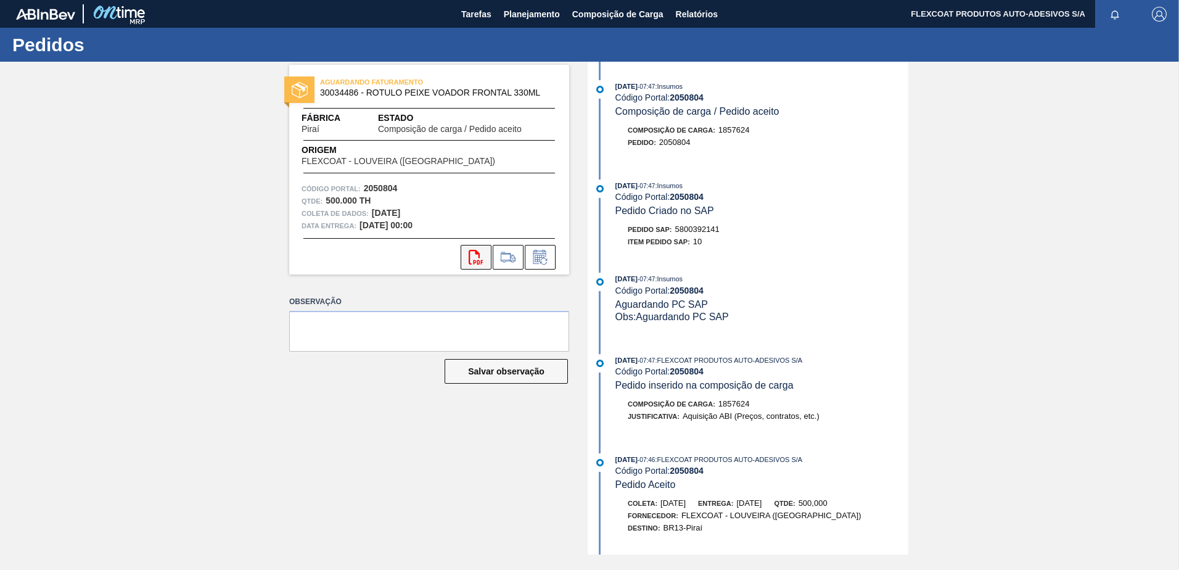
click at [474, 257] on icon "svg{fill:#ff0000}" at bounding box center [476, 257] width 15 height 15
click at [514, 15] on span "Planejamento" at bounding box center [532, 14] width 56 height 15
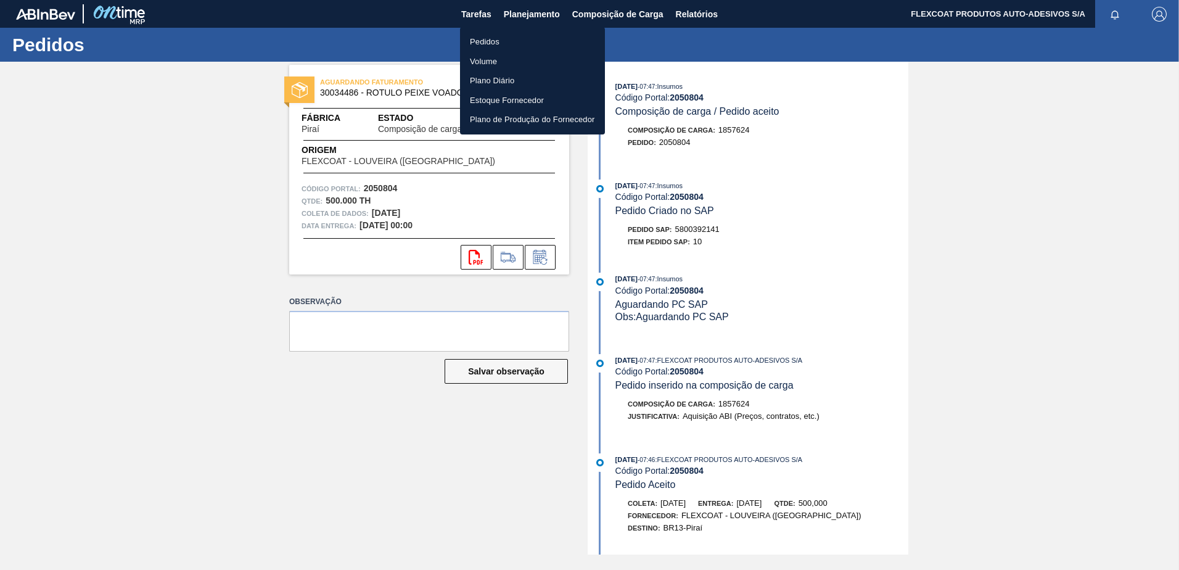
click at [489, 41] on li "Pedidos" at bounding box center [532, 42] width 145 height 20
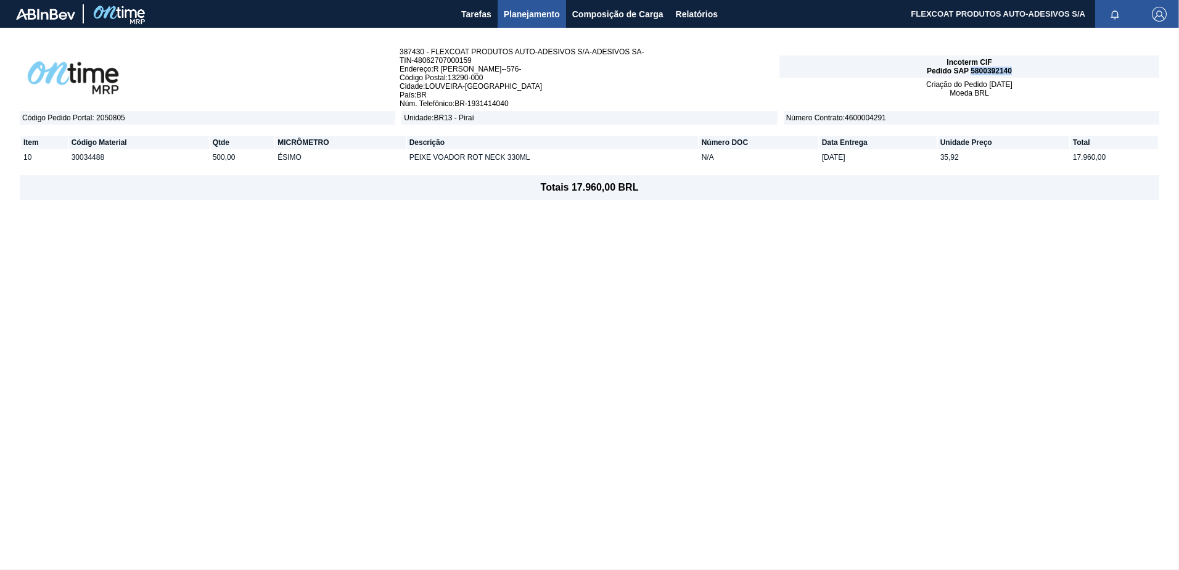
drag, startPoint x: 971, startPoint y: 71, endPoint x: 1019, endPoint y: 67, distance: 47.7
click at [1019, 67] on div "Incoterm CIF Pedido SAP 5800392140" at bounding box center [969, 66] width 380 height 22
copy span "5800392140"
